Goal: Task Accomplishment & Management: Use online tool/utility

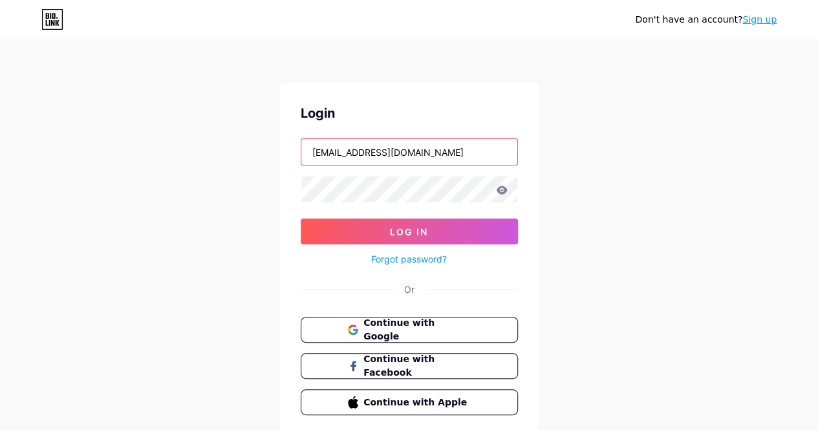
click at [406, 157] on input "[EMAIL_ADDRESS][DOMAIN_NAME]" at bounding box center [409, 152] width 216 height 26
type input "[EMAIL_ADDRESS][DOMAIN_NAME]"
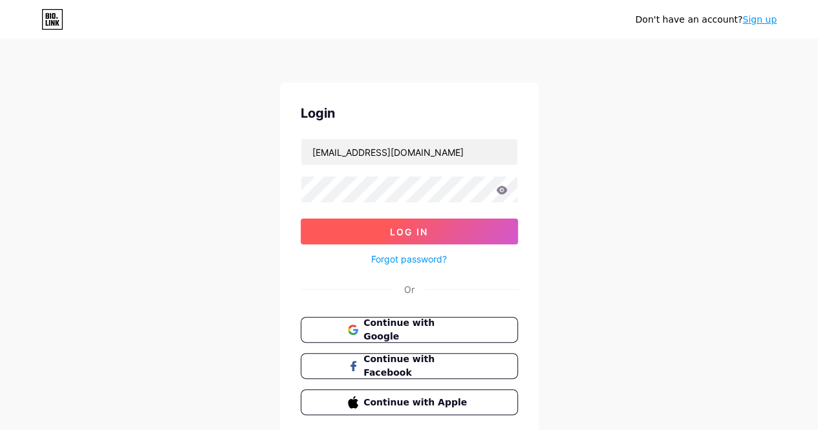
click at [433, 227] on button "Log In" at bounding box center [409, 231] width 217 height 26
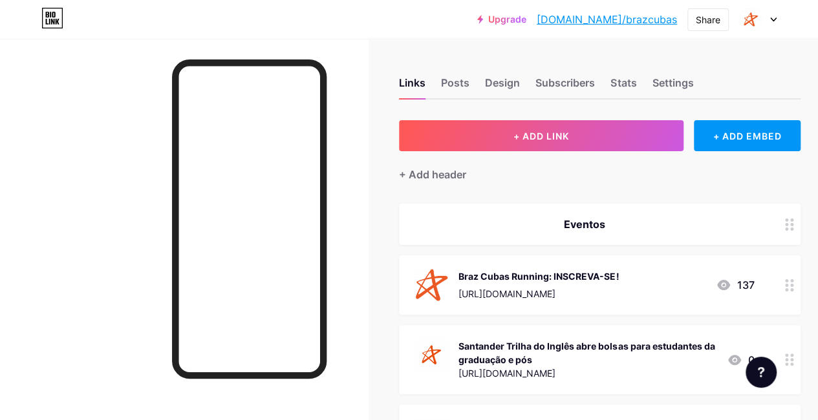
click at [619, 291] on div "[URL][DOMAIN_NAME]" at bounding box center [538, 294] width 160 height 14
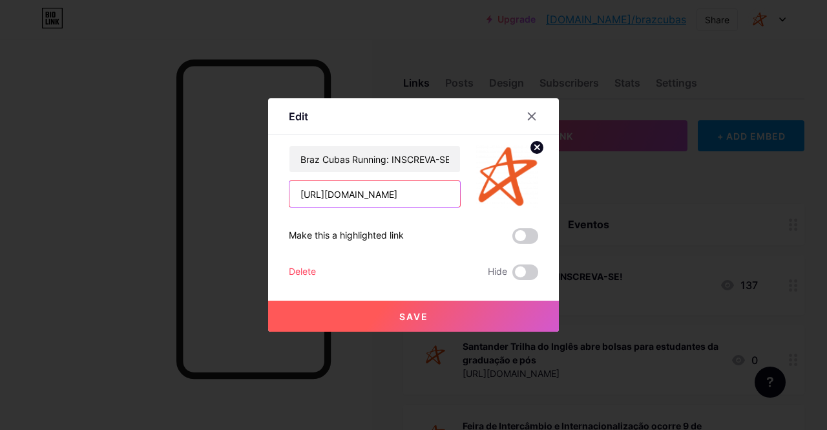
click at [352, 196] on input "[URL][DOMAIN_NAME]" at bounding box center [375, 194] width 171 height 26
drag, startPoint x: 300, startPoint y: 193, endPoint x: 459, endPoint y: 206, distance: 159.5
click at [459, 206] on input "[URL][DOMAIN_NAME]" at bounding box center [375, 194] width 171 height 26
click at [531, 108] on div at bounding box center [531, 116] width 23 height 23
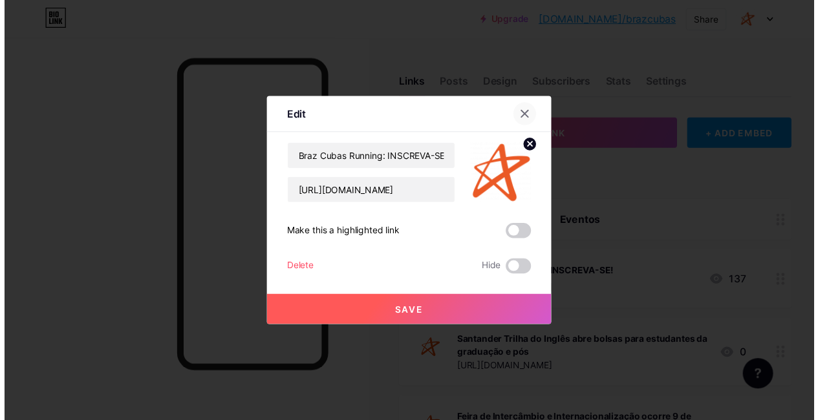
scroll to position [0, 0]
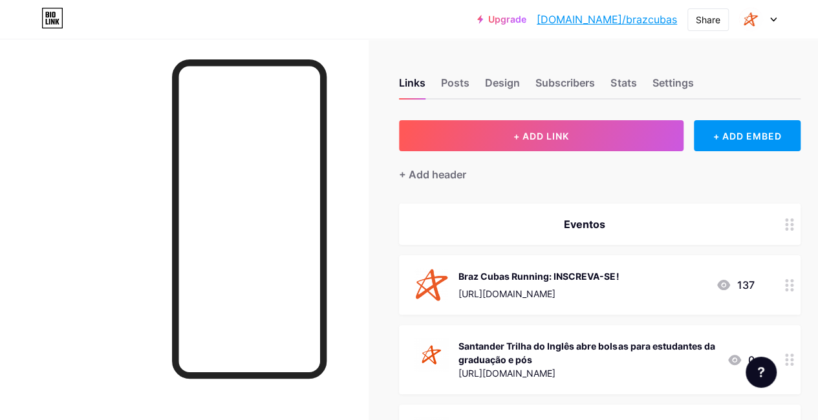
click at [0, 136] on div at bounding box center [184, 249] width 368 height 420
